Goal: Check status: Check status

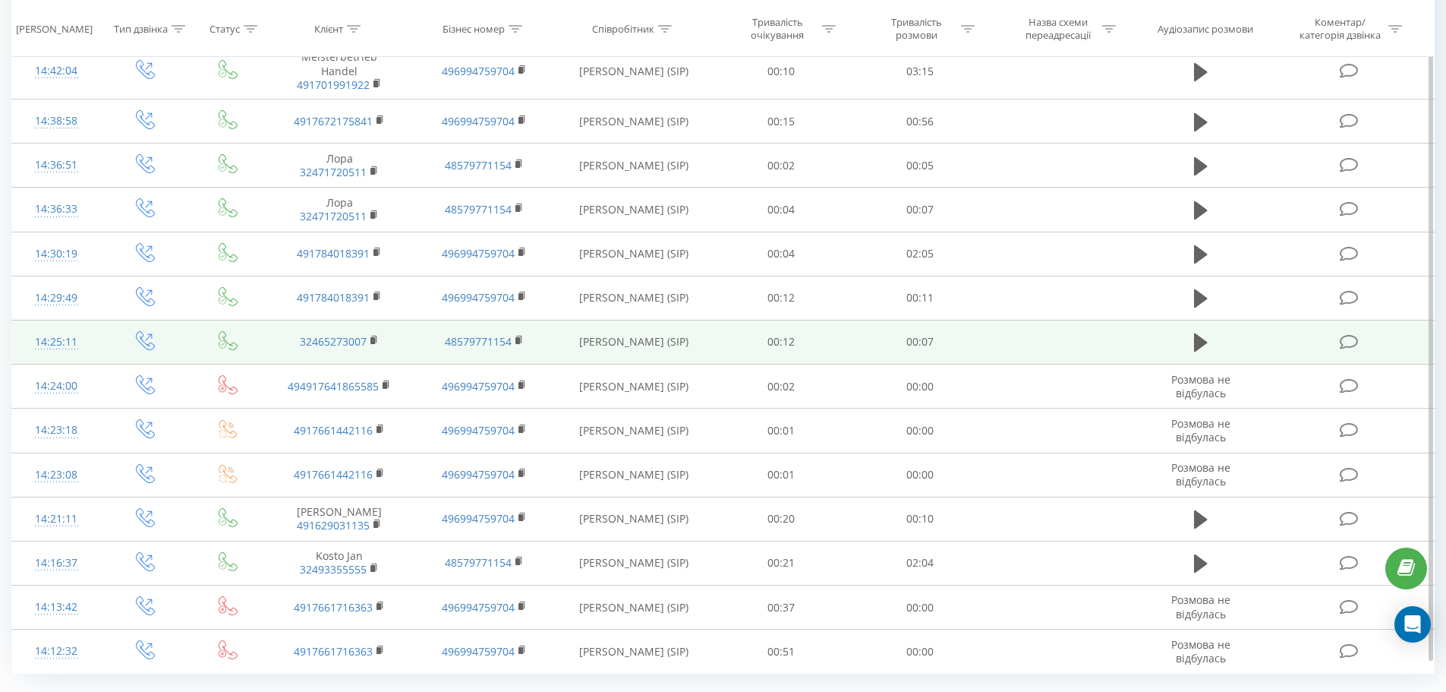
scroll to position [683, 0]
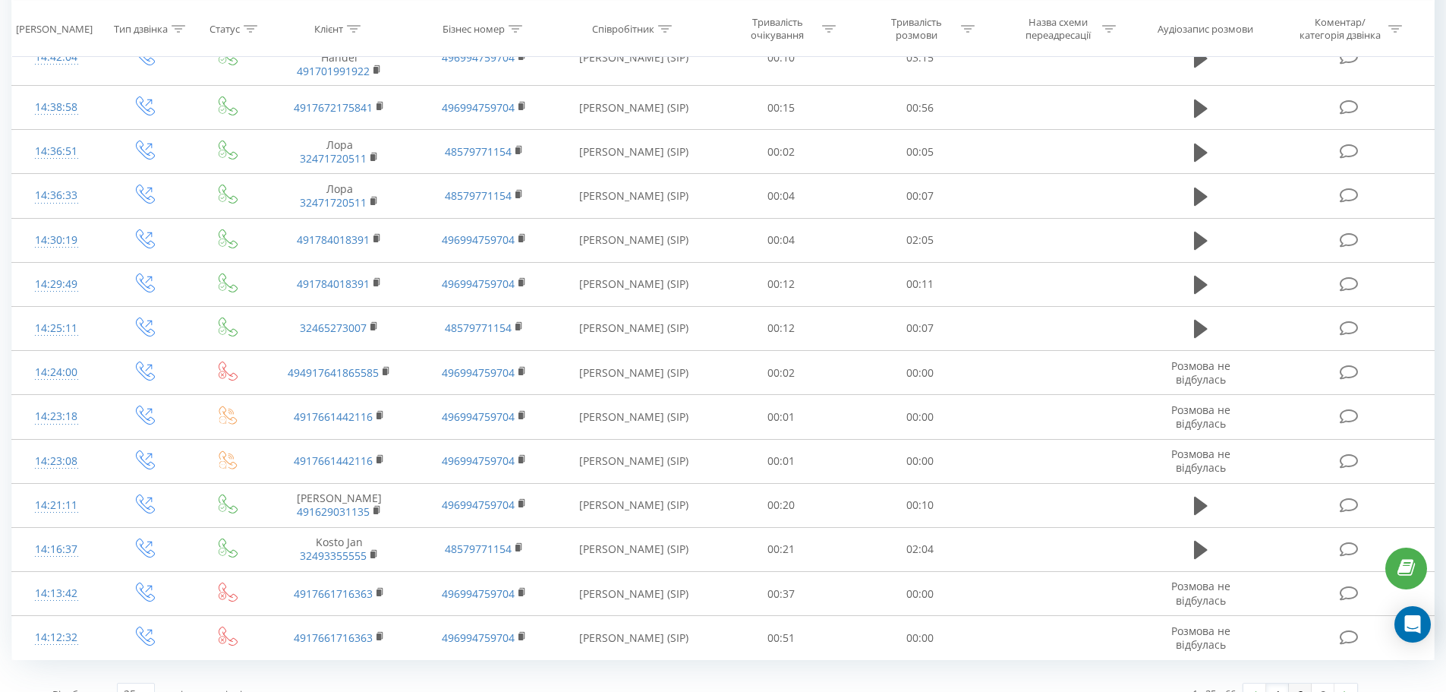
click at [1300, 687] on link "2" at bounding box center [1300, 693] width 23 height 21
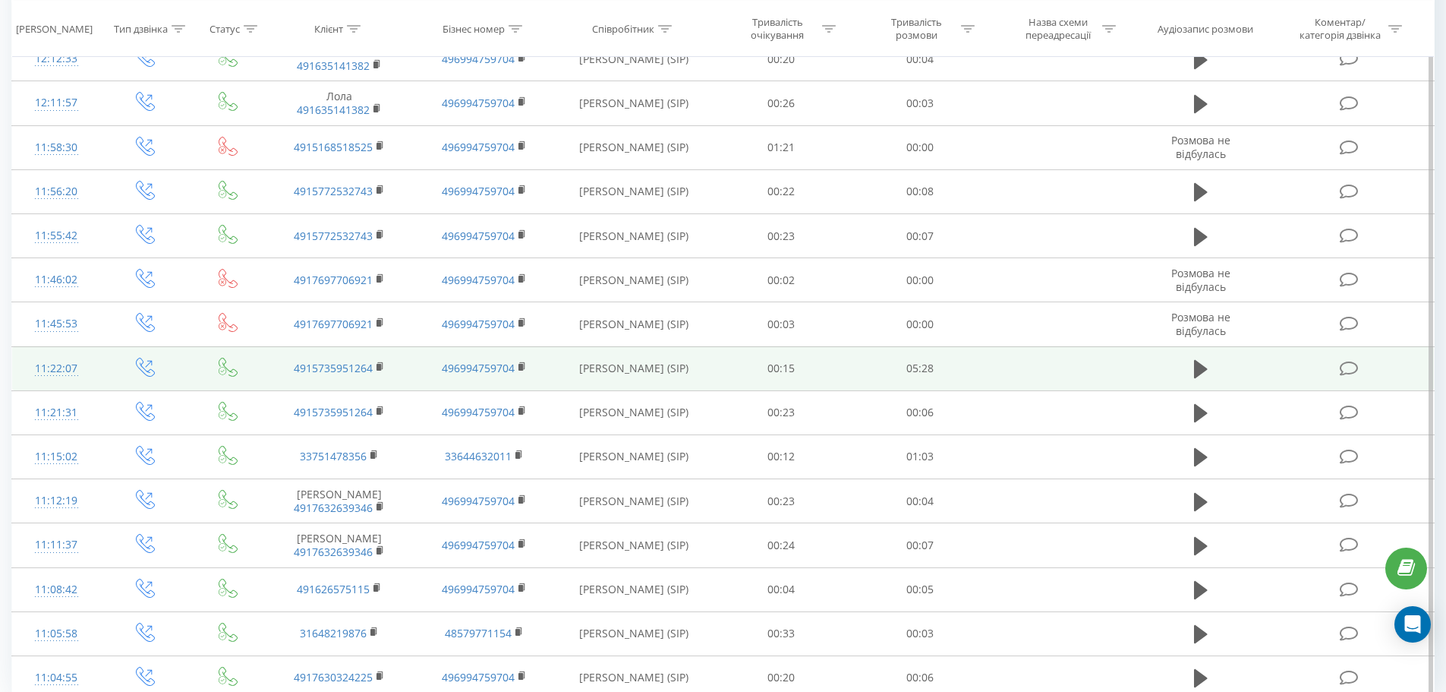
scroll to position [697, 0]
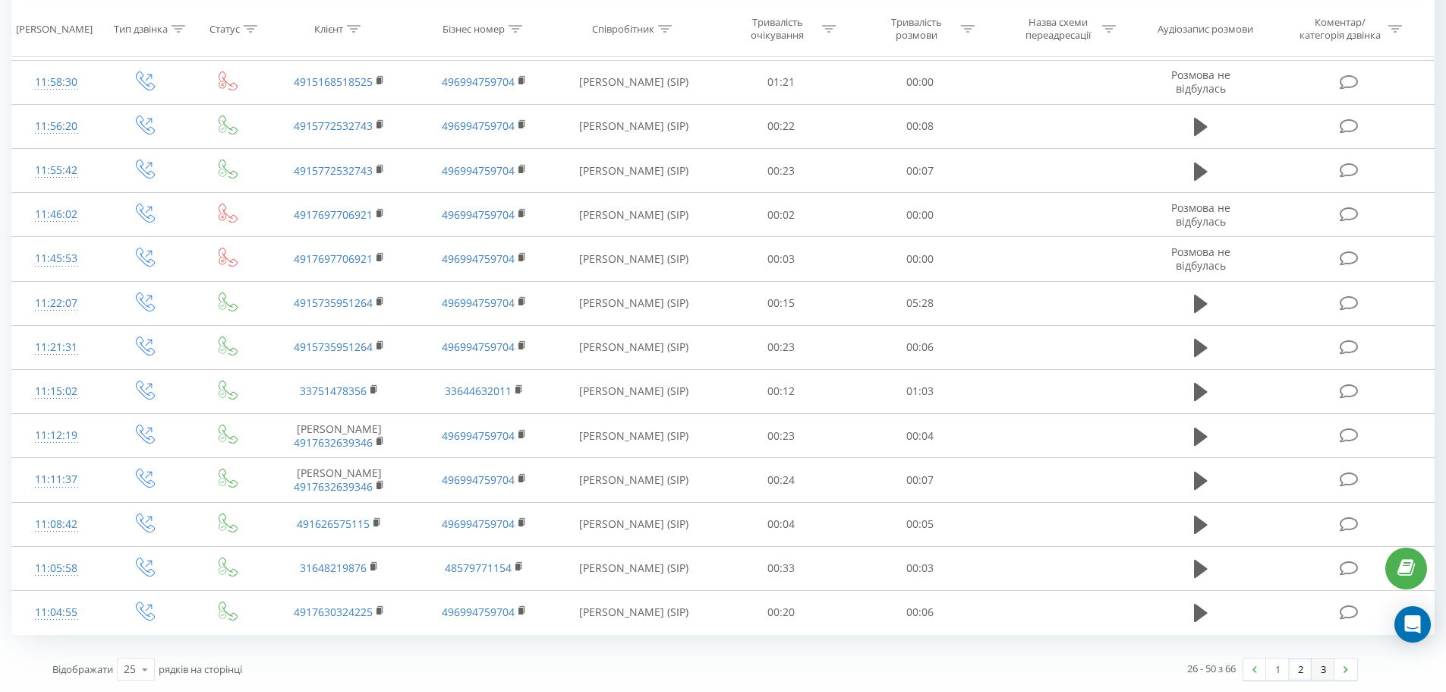
click at [1328, 674] on link "3" at bounding box center [1323, 668] width 23 height 21
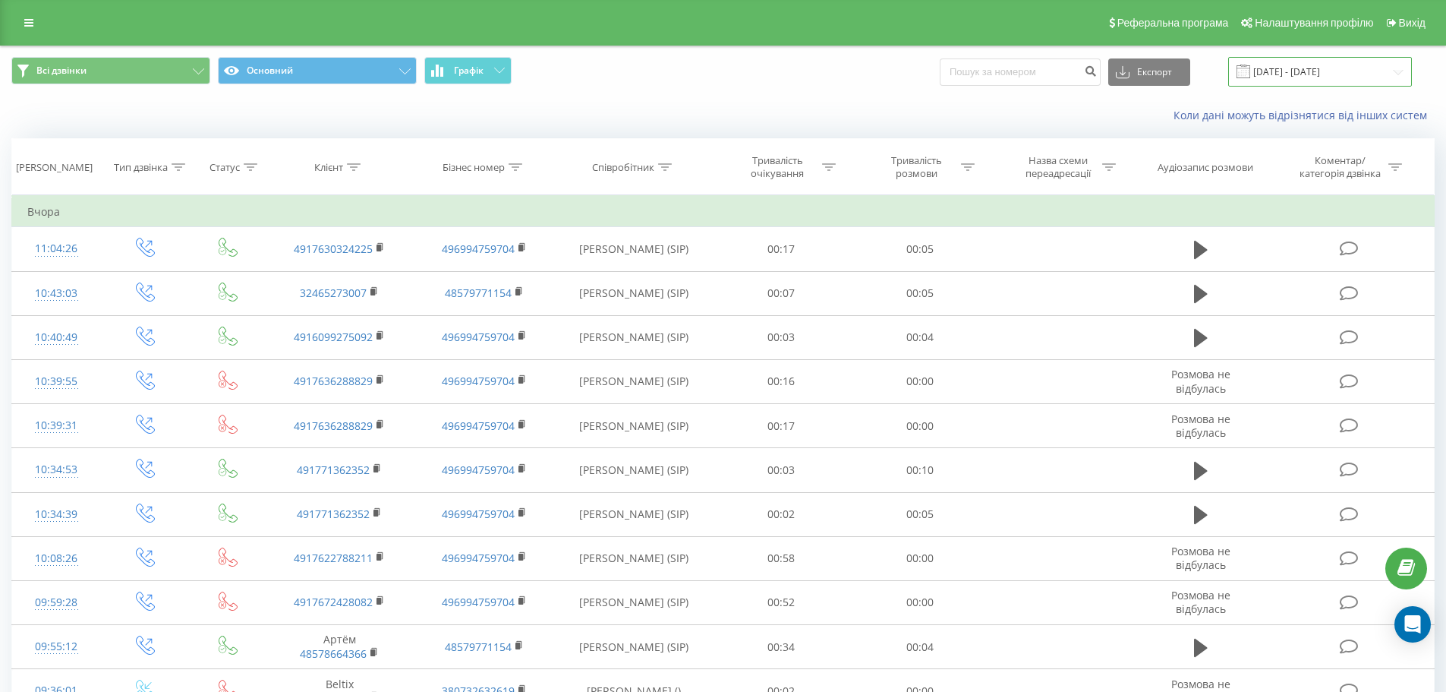
click at [1323, 71] on input "19.08.2025 - 19.08.2025" at bounding box center [1321, 72] width 184 height 30
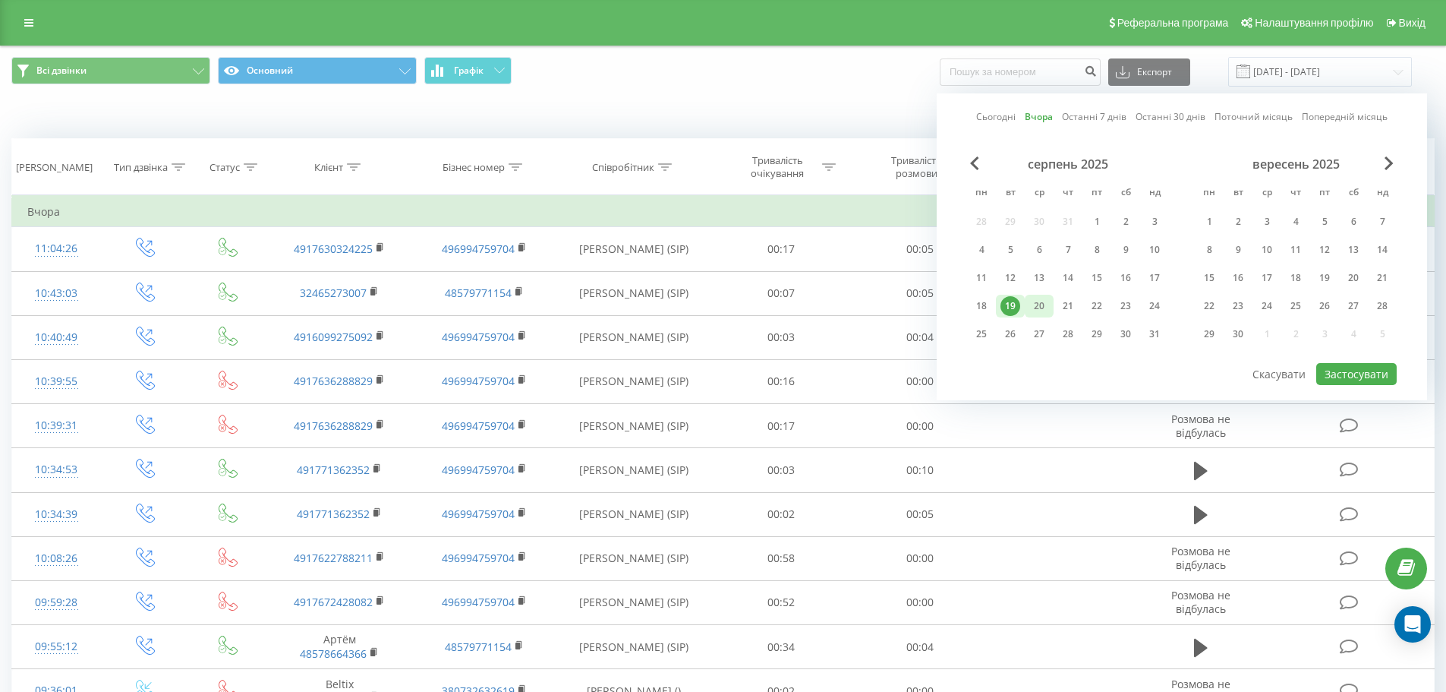
click at [1044, 310] on div "20" at bounding box center [1040, 306] width 20 height 20
click at [1336, 369] on button "Застосувати" at bounding box center [1357, 374] width 80 height 22
type input "[DATE] - [DATE]"
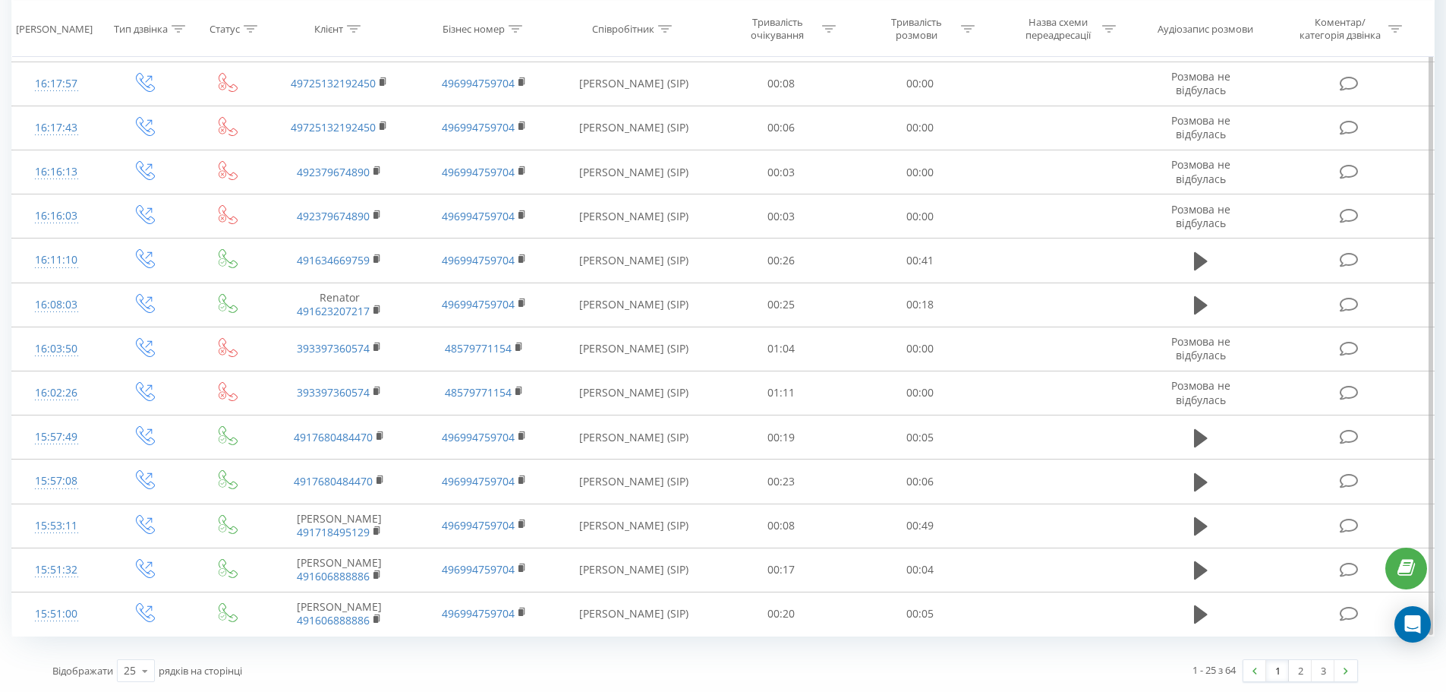
scroll to position [697, 0]
click at [1293, 674] on link "2" at bounding box center [1300, 668] width 23 height 21
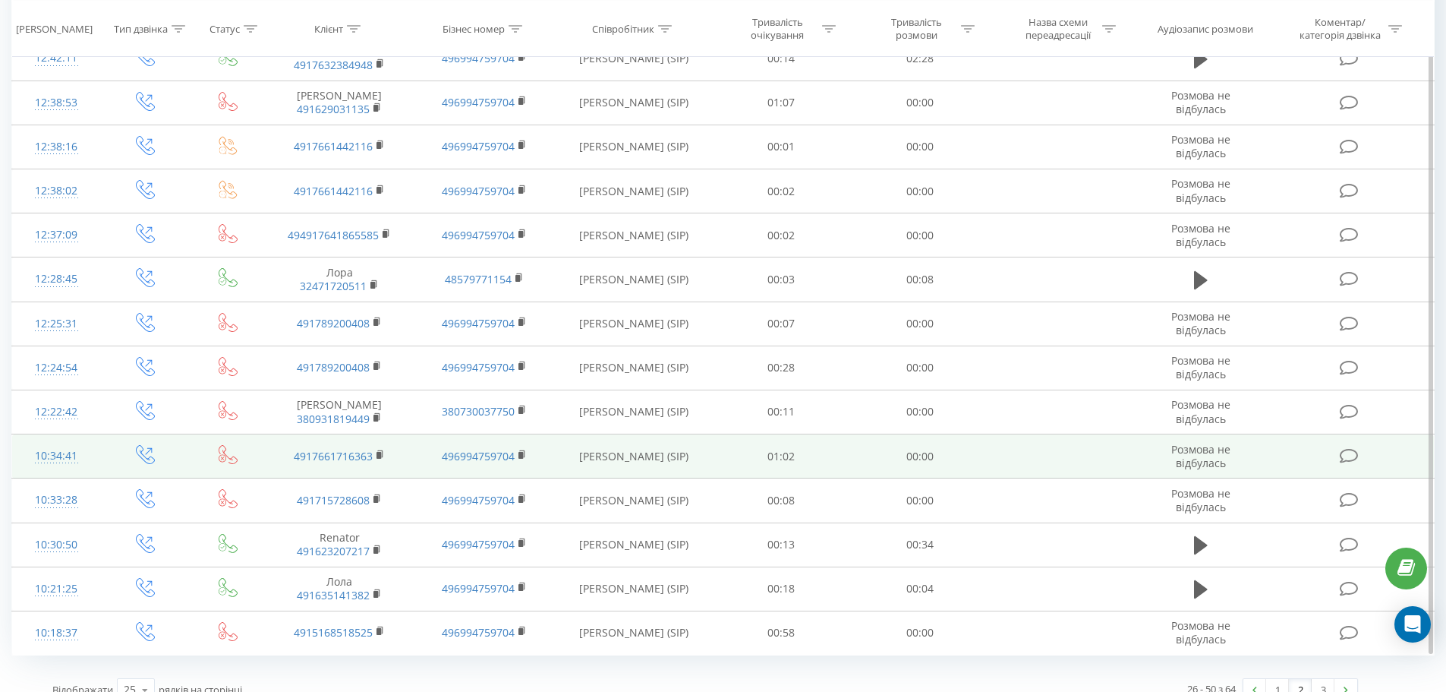
scroll to position [697, 0]
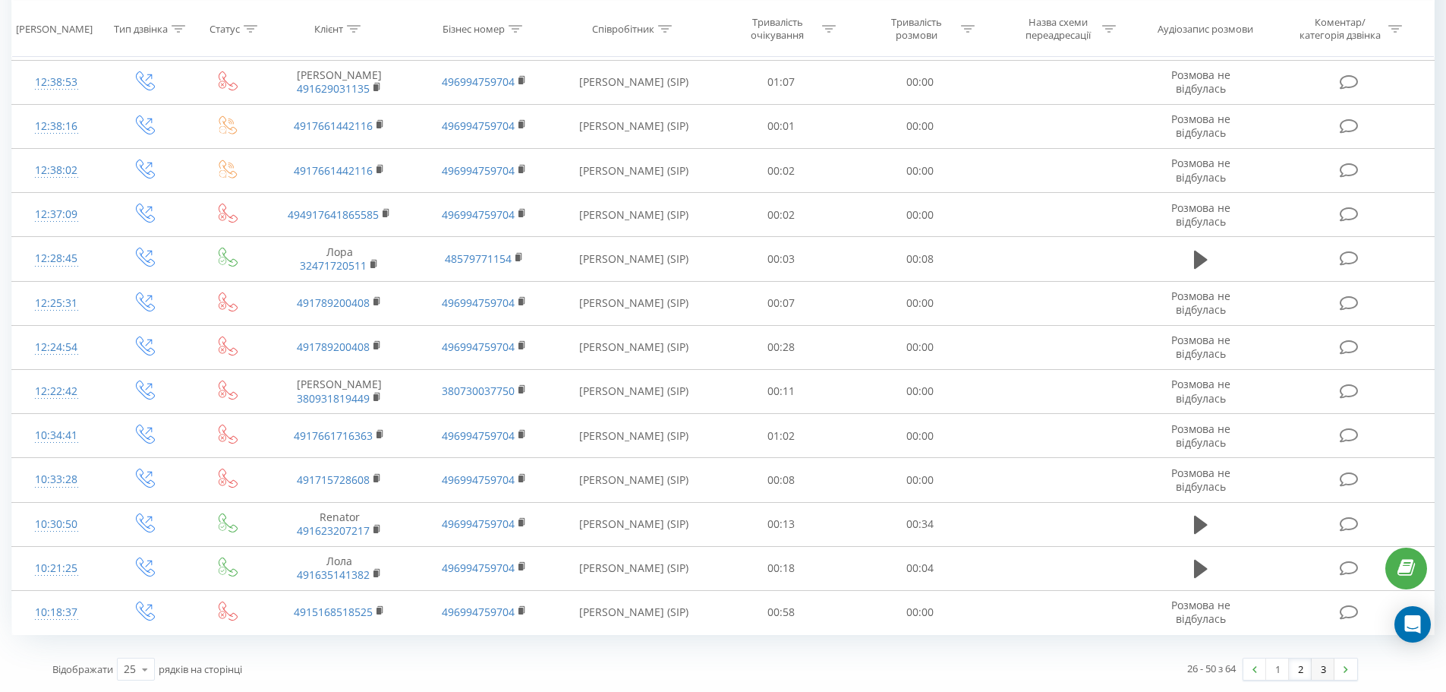
click at [1320, 670] on link "3" at bounding box center [1323, 668] width 23 height 21
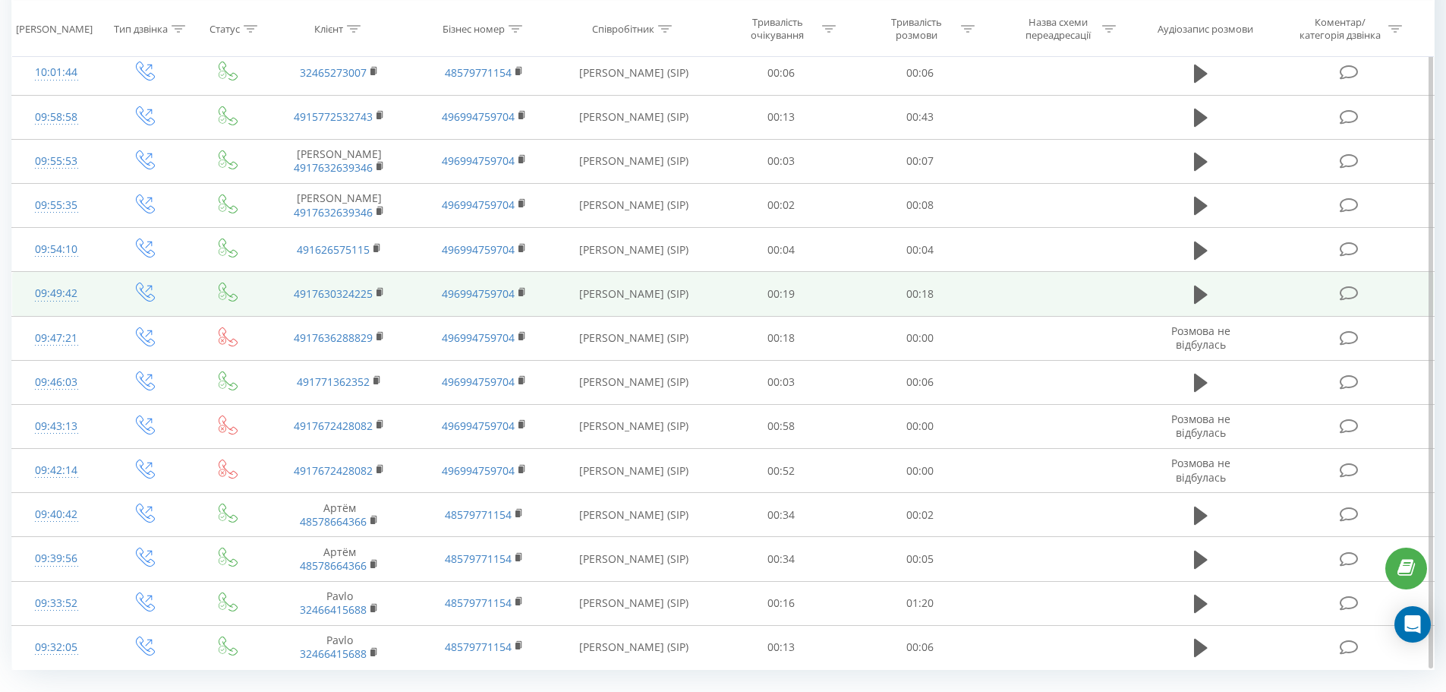
scroll to position [211, 0]
